Goal: Navigation & Orientation: Find specific page/section

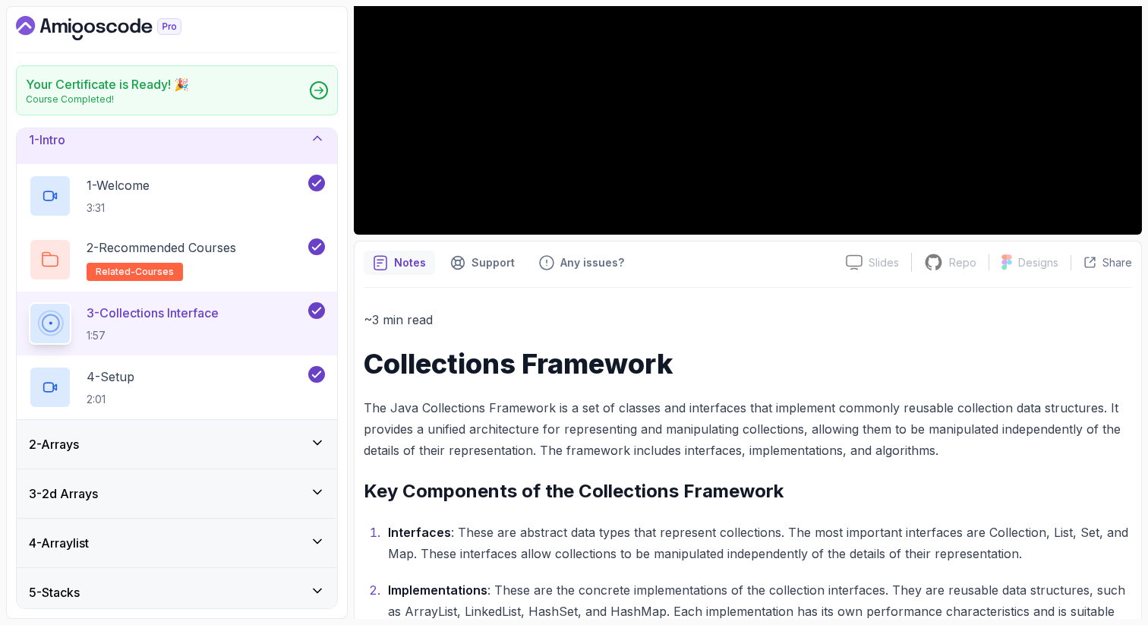
scroll to position [337, 0]
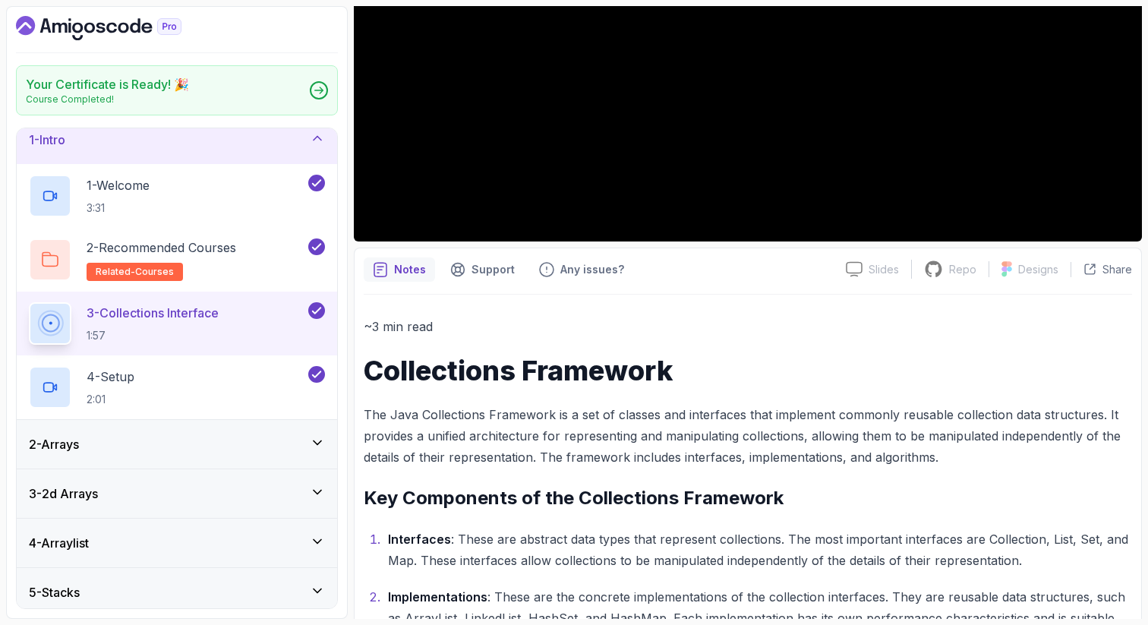
click at [992, 415] on p "The Java Collections Framework is a set of classes and interfaces that implemen…" at bounding box center [748, 436] width 768 height 64
click at [1059, 418] on p "The Java Collections Framework is a set of classes and interfaces that implemen…" at bounding box center [748, 436] width 768 height 64
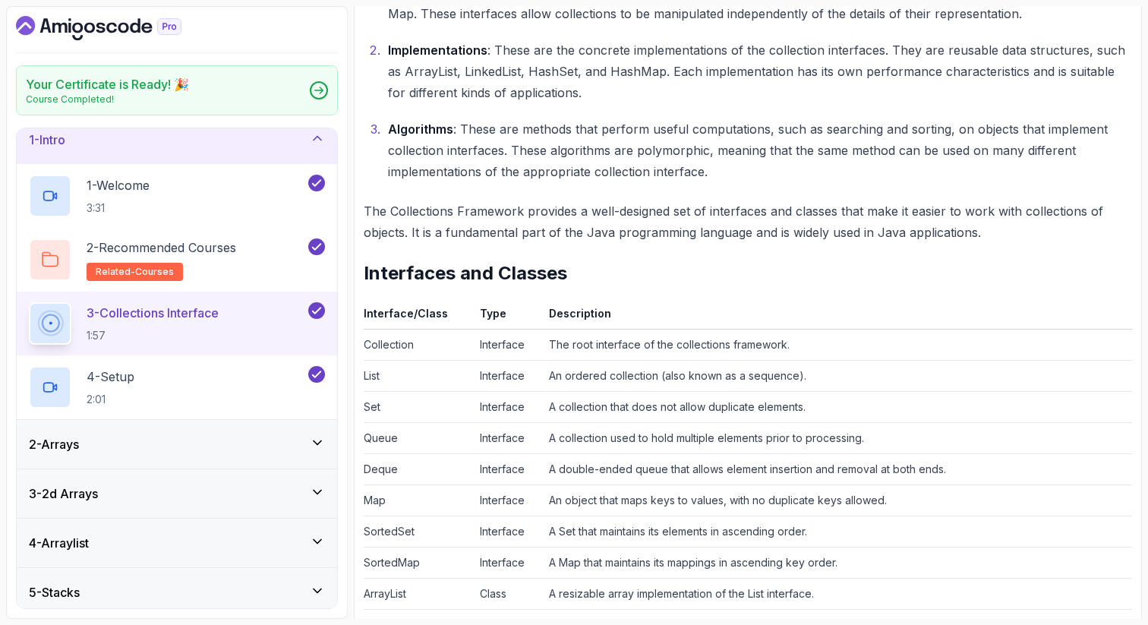
scroll to position [914, 0]
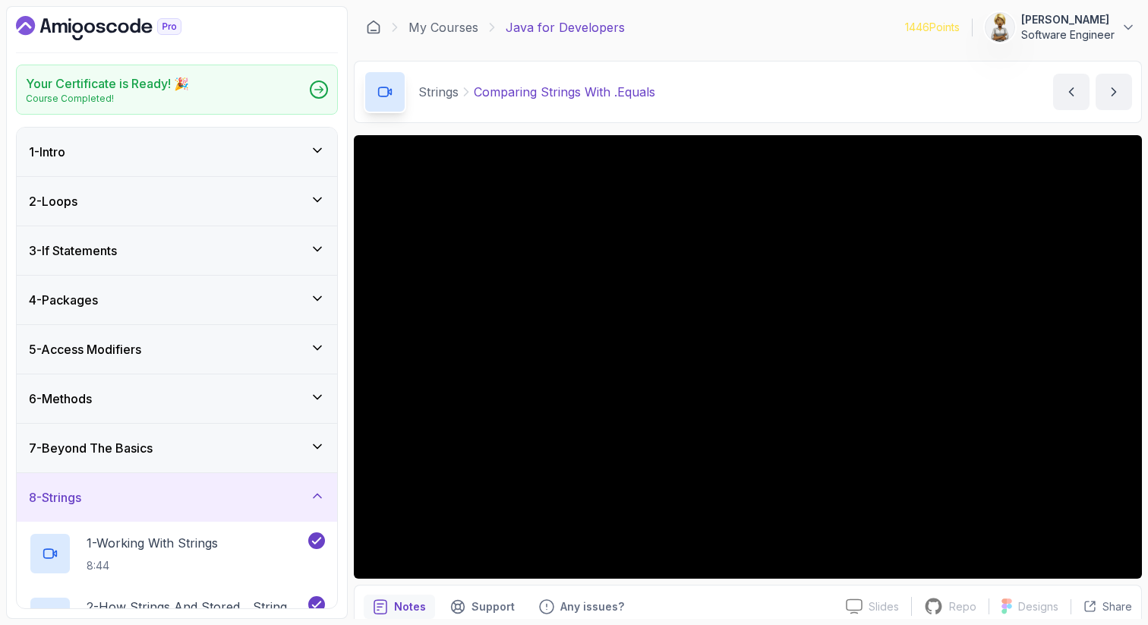
scroll to position [323, 0]
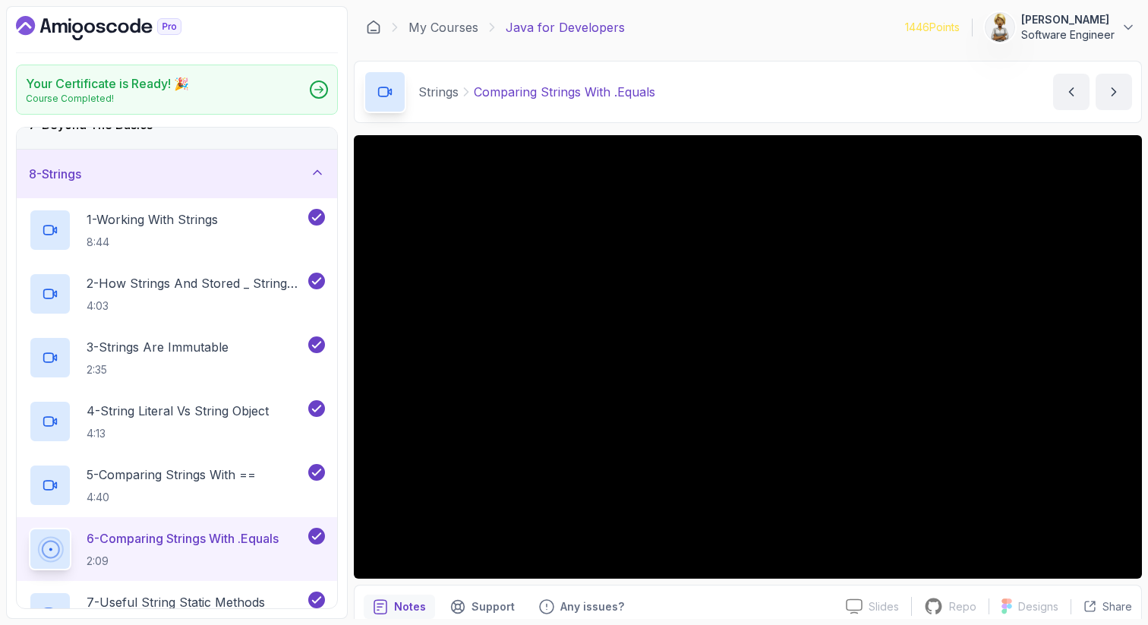
click at [323, 169] on icon at bounding box center [317, 172] width 15 height 15
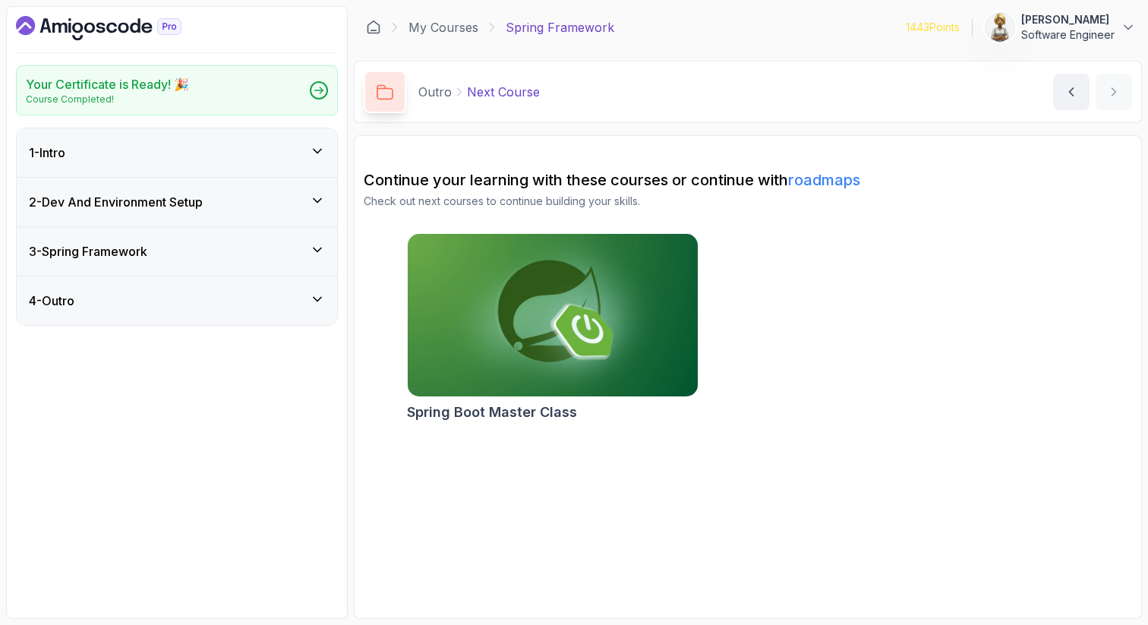
click at [311, 248] on icon at bounding box center [317, 249] width 15 height 15
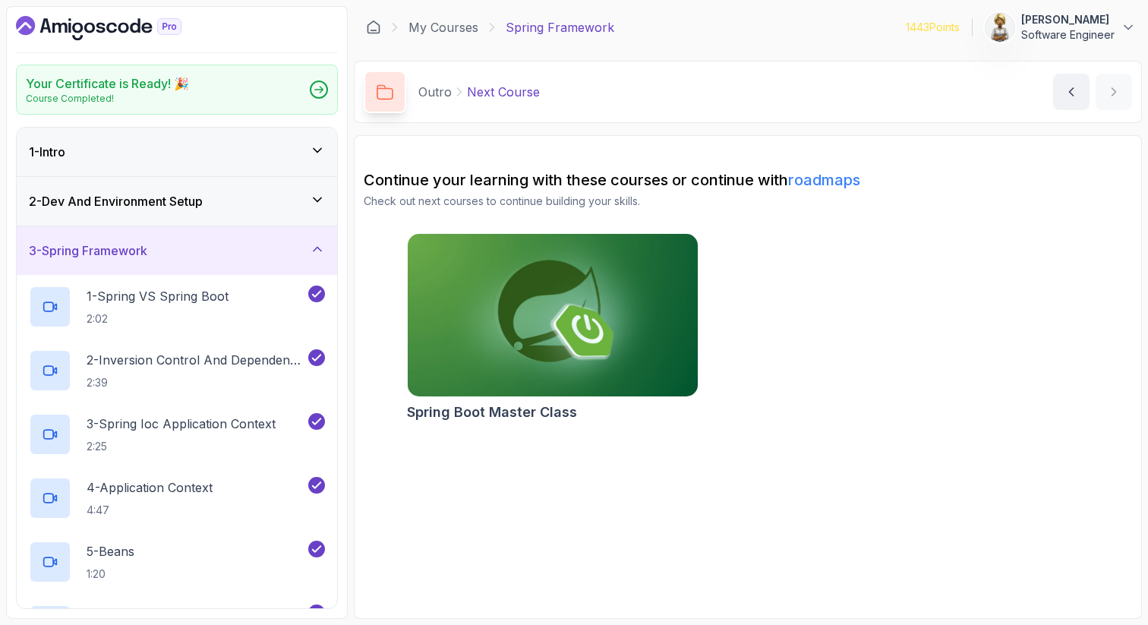
click at [311, 249] on icon at bounding box center [317, 248] width 15 height 15
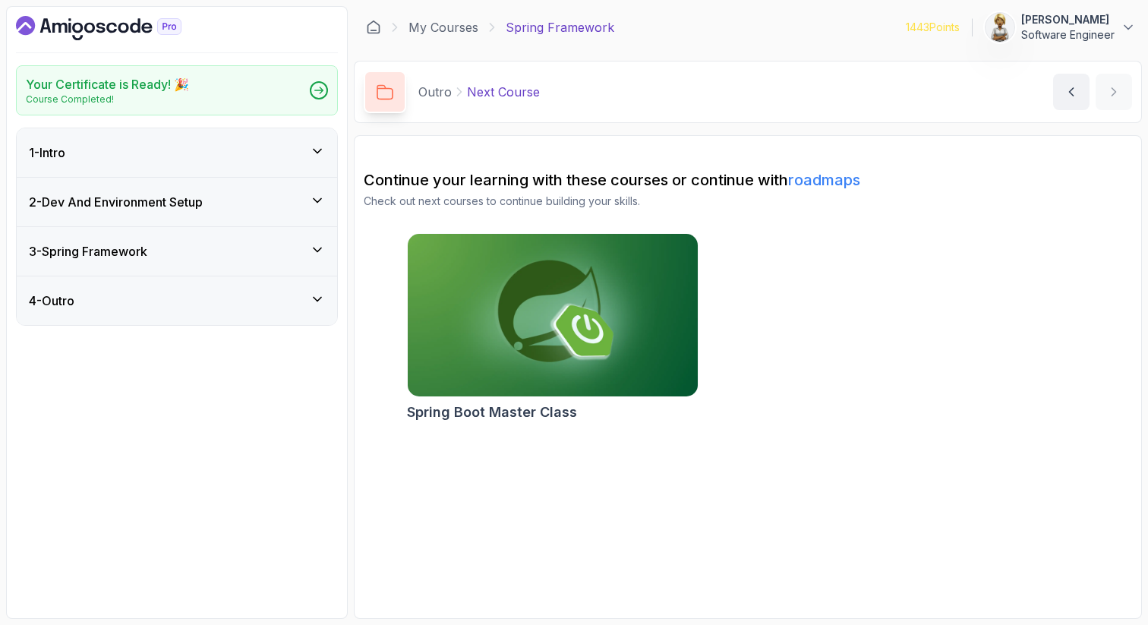
click at [315, 301] on icon at bounding box center [317, 299] width 15 height 15
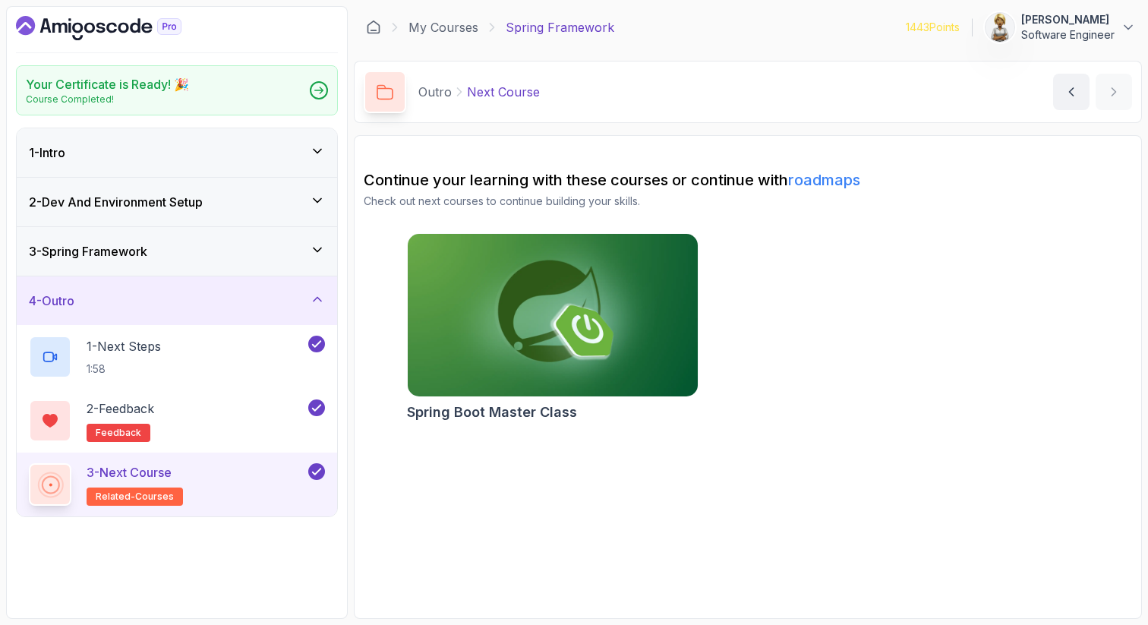
click at [316, 301] on icon at bounding box center [317, 299] width 15 height 15
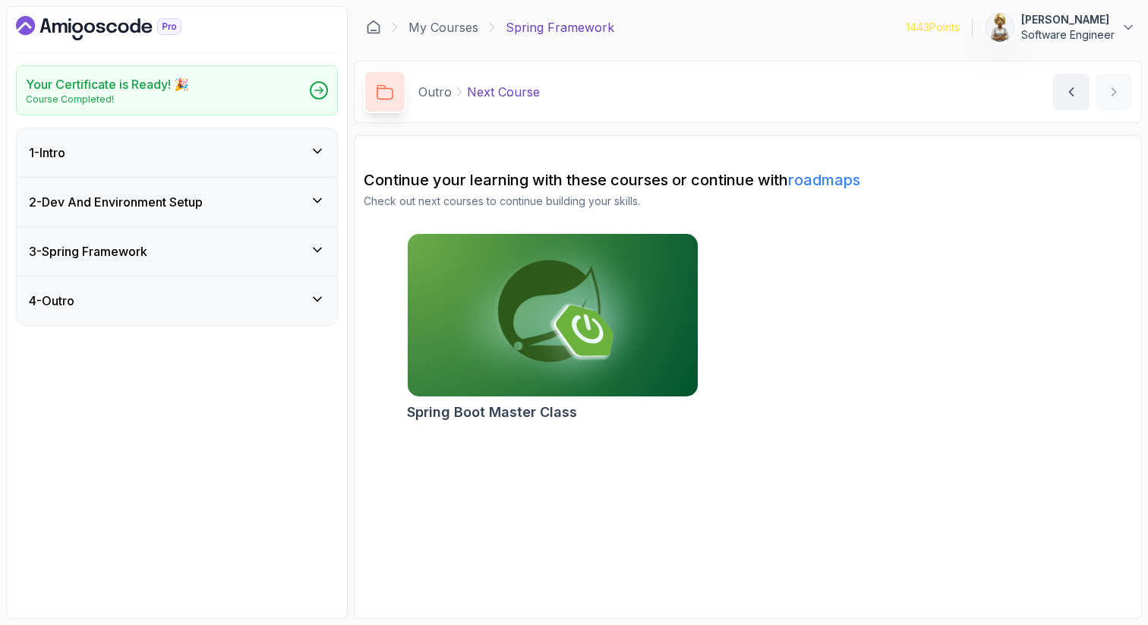
click at [316, 301] on icon at bounding box center [317, 299] width 15 height 15
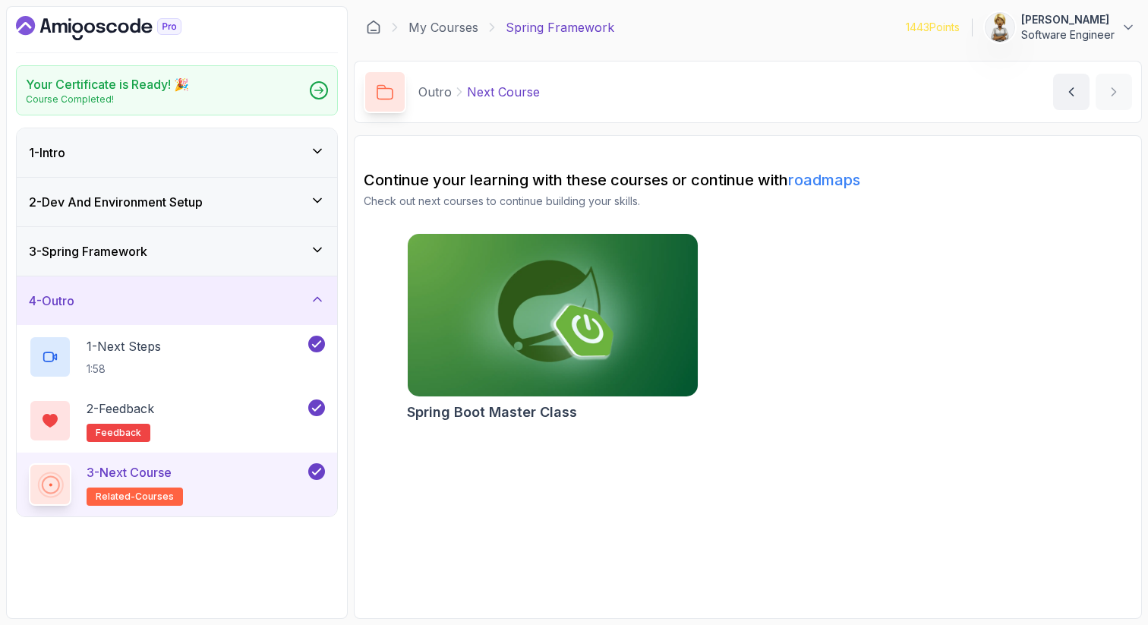
click at [316, 301] on icon at bounding box center [317, 299] width 15 height 15
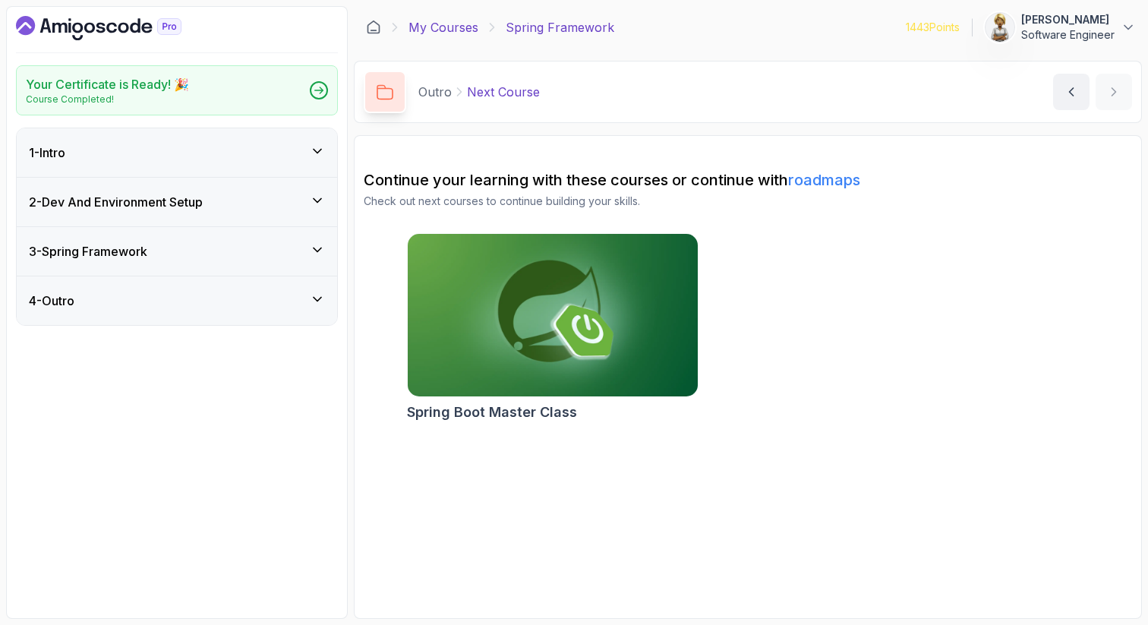
click at [452, 24] on link "My Courses" at bounding box center [443, 27] width 70 height 18
